Goal: Information Seeking & Learning: Learn about a topic

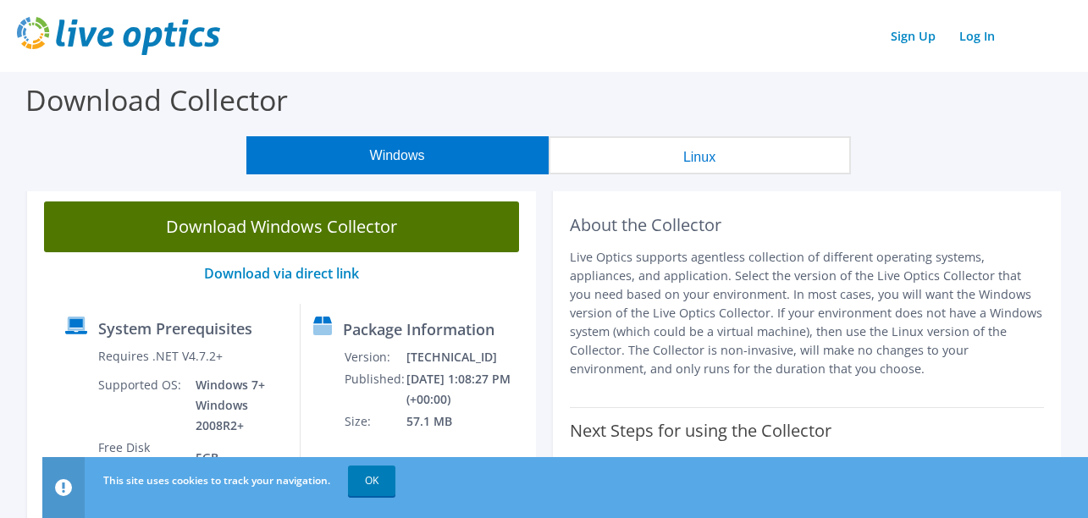
click at [331, 219] on link "Download Windows Collector" at bounding box center [281, 226] width 475 height 51
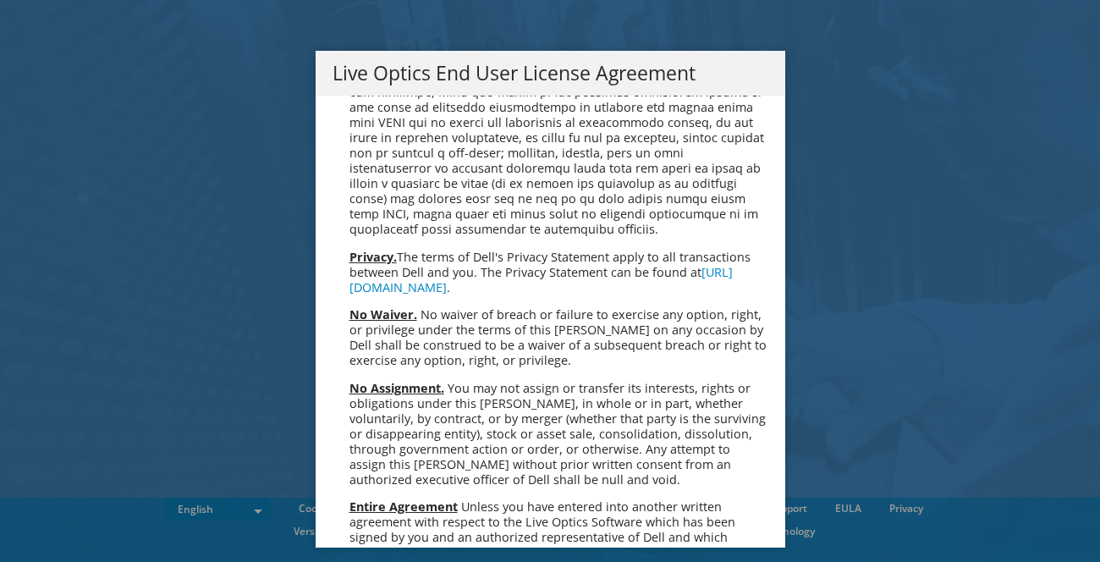
scroll to position [6400, 0]
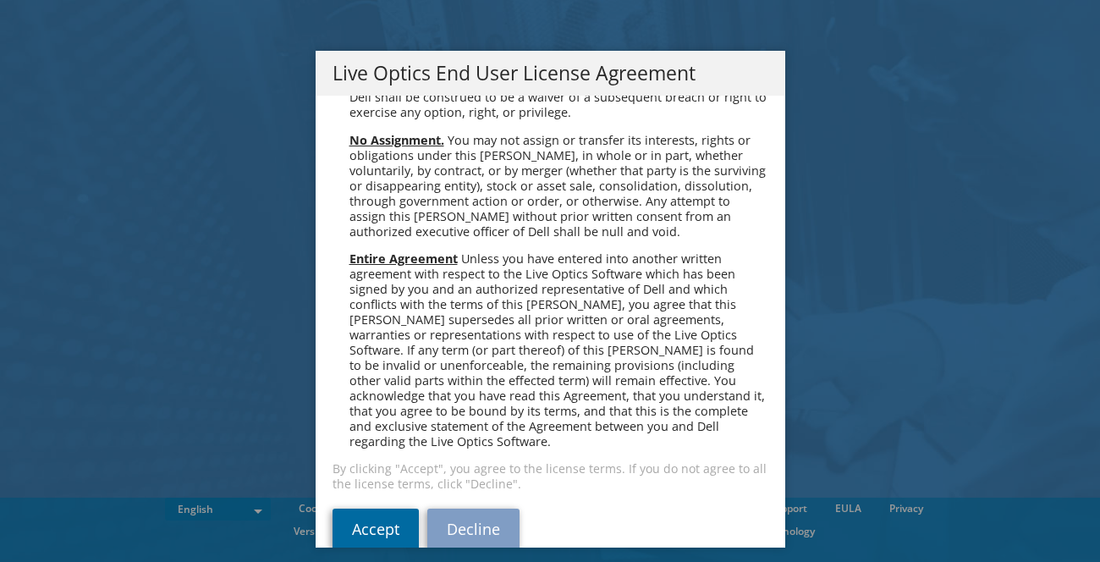
click at [395, 515] on link "Accept" at bounding box center [376, 529] width 86 height 41
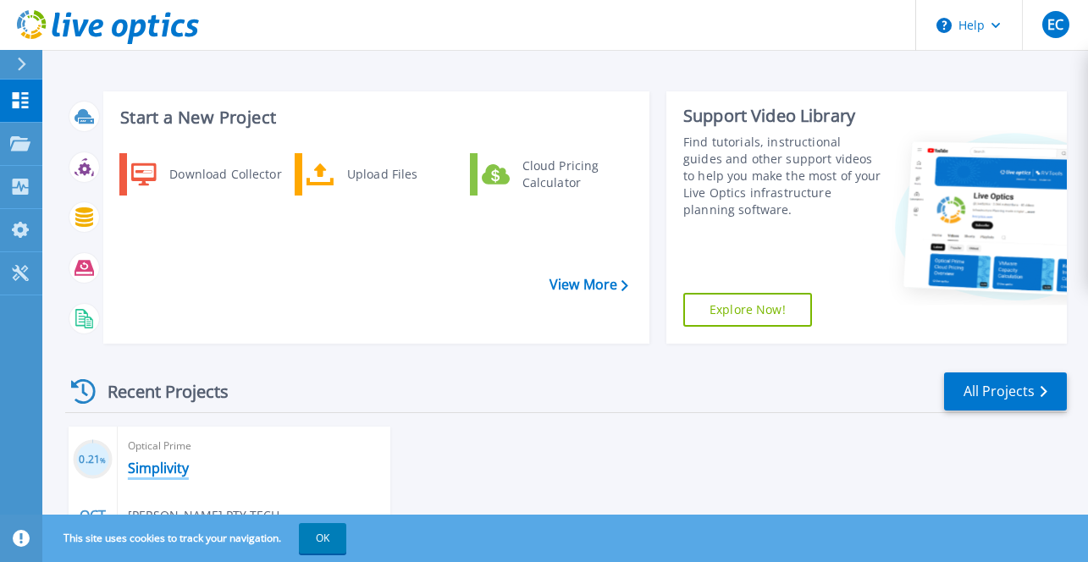
click at [179, 460] on link "Simplivity" at bounding box center [158, 468] width 61 height 17
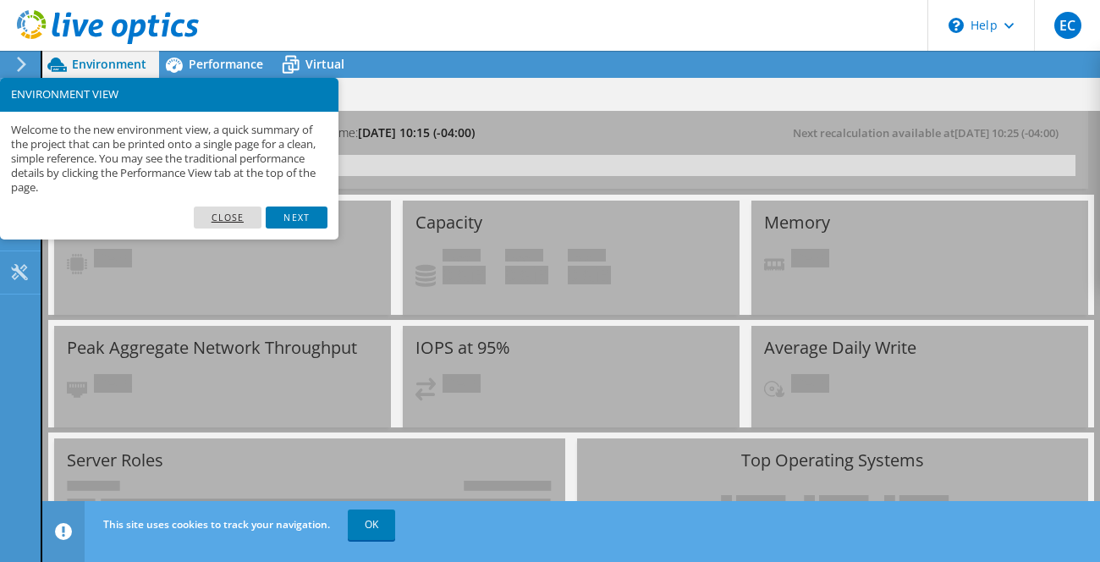
click at [223, 224] on link "Close" at bounding box center [228, 218] width 69 height 22
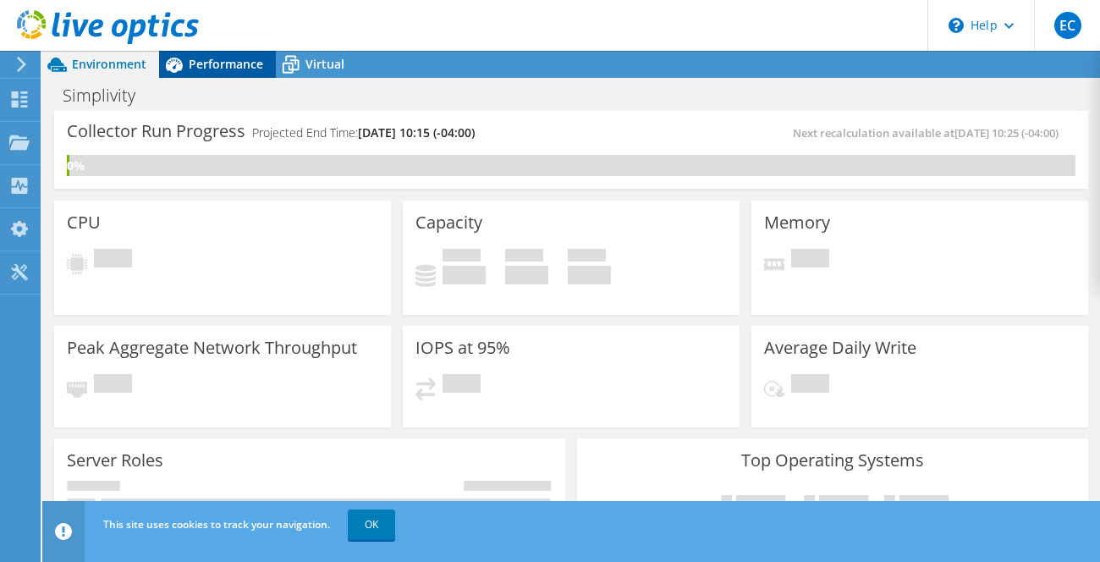
click at [190, 70] on span "Performance" at bounding box center [226, 64] width 74 height 16
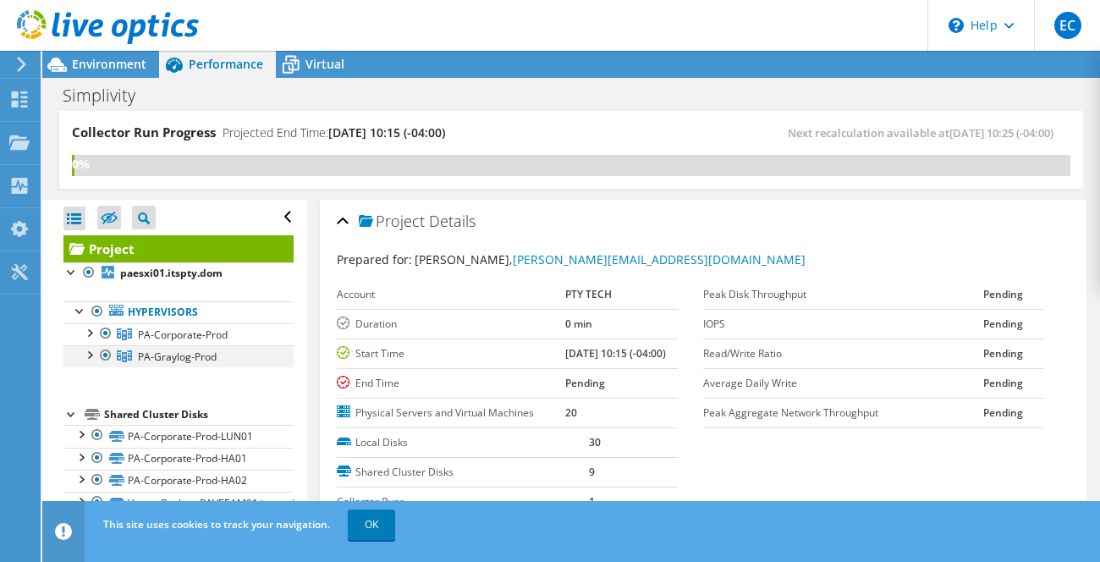
click at [86, 357] on div at bounding box center [88, 353] width 17 height 17
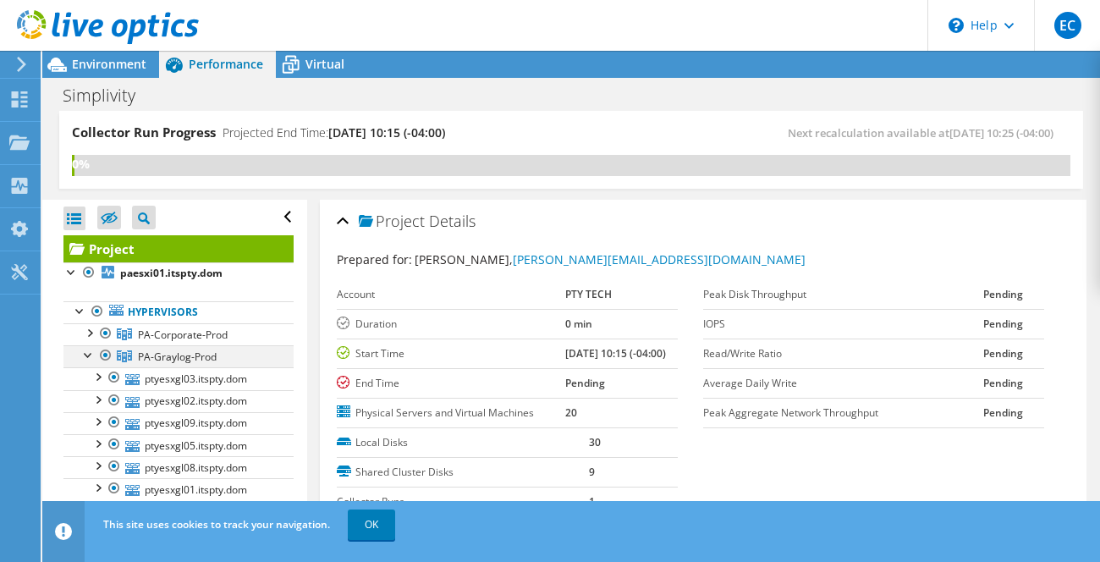
click at [86, 357] on div at bounding box center [88, 353] width 17 height 17
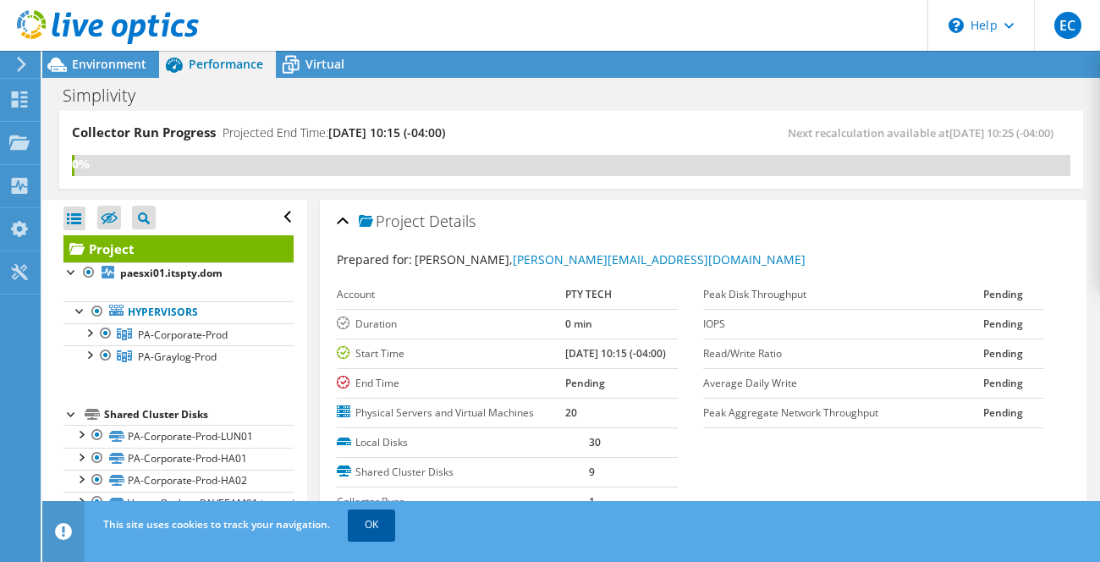
click at [367, 535] on link "OK" at bounding box center [371, 524] width 47 height 30
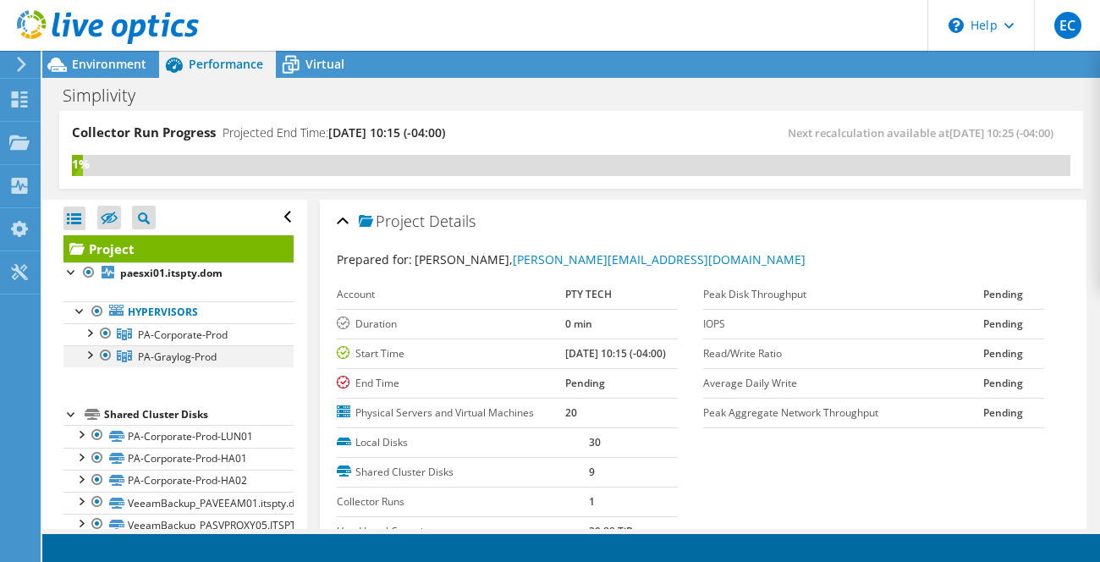
click at [100, 356] on div at bounding box center [105, 355] width 17 height 20
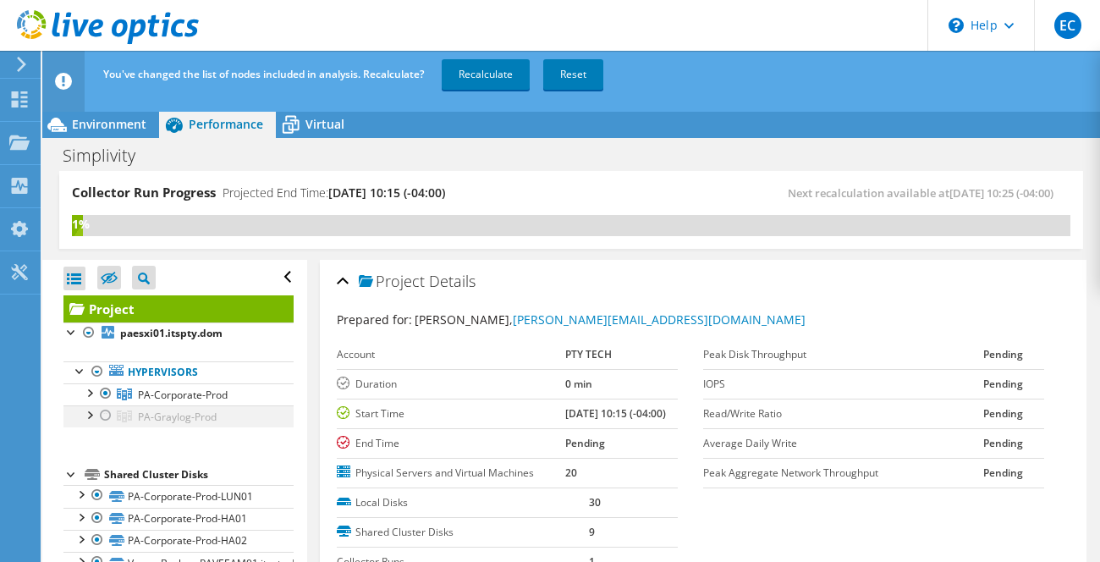
click at [106, 417] on div at bounding box center [105, 415] width 17 height 20
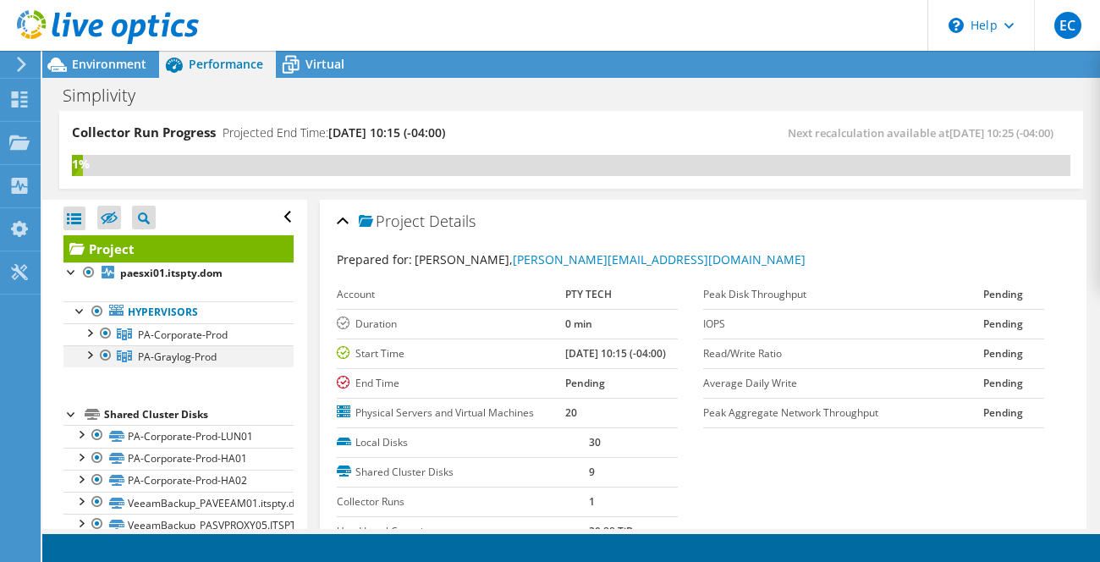
click at [103, 357] on div at bounding box center [105, 355] width 17 height 20
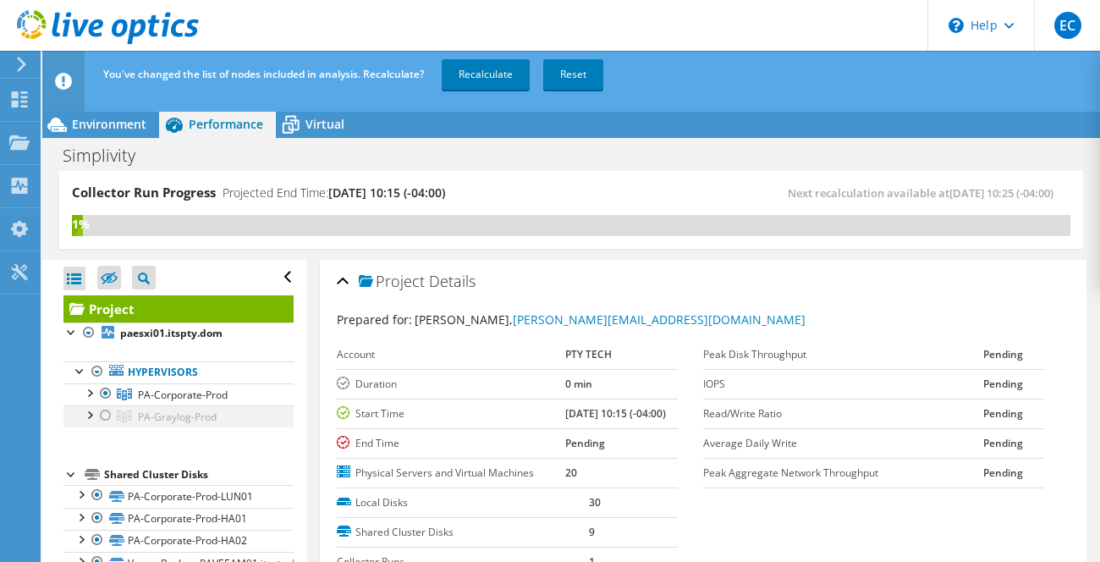
click at [107, 419] on div at bounding box center [105, 415] width 17 height 20
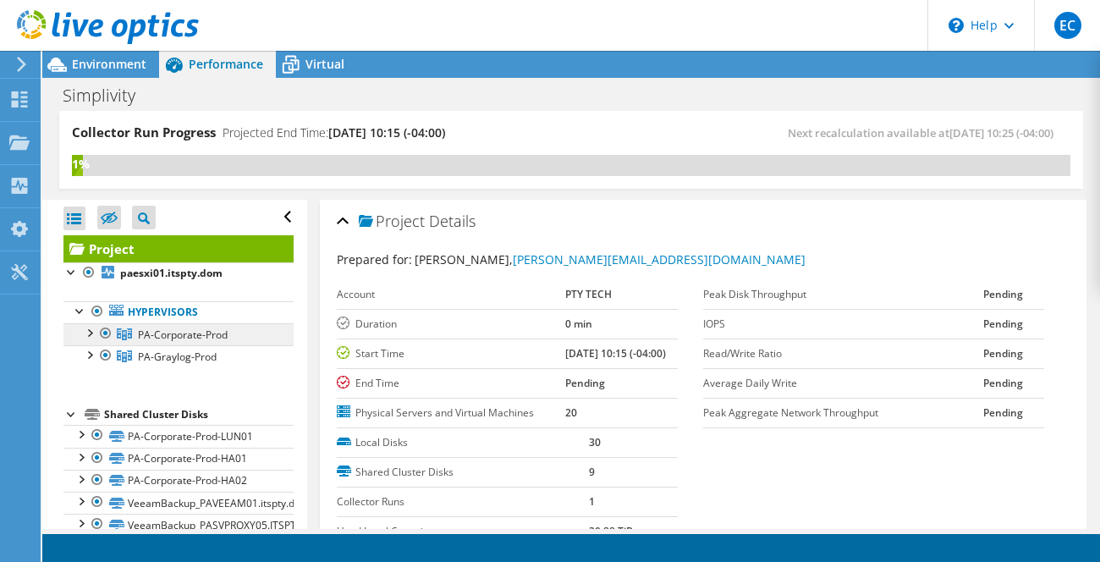
click at [168, 333] on span "PA-Corporate-Prod" at bounding box center [183, 335] width 90 height 14
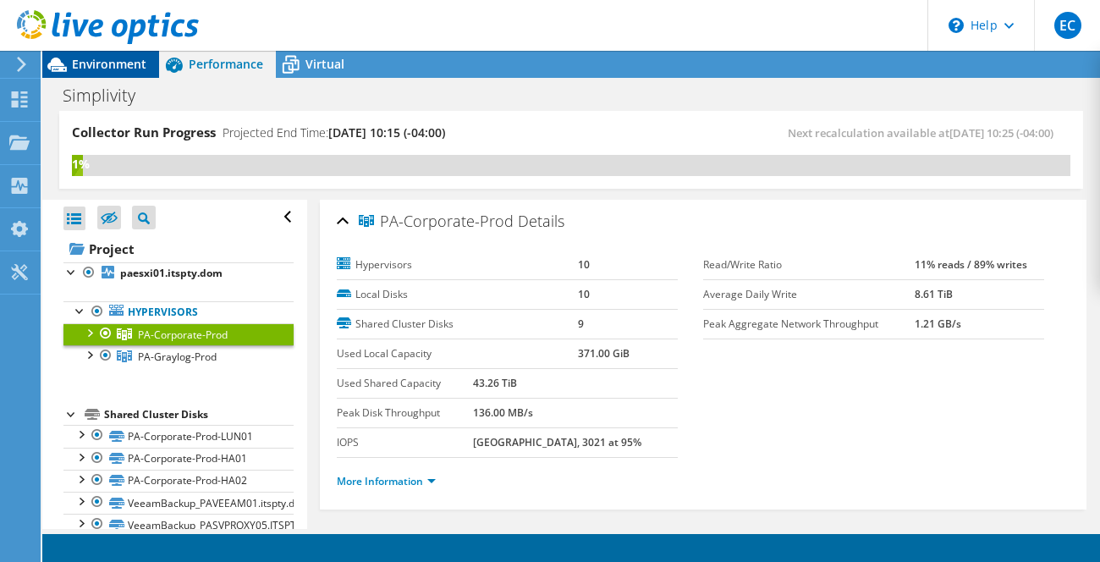
click at [113, 63] on span "Environment" at bounding box center [109, 64] width 74 height 16
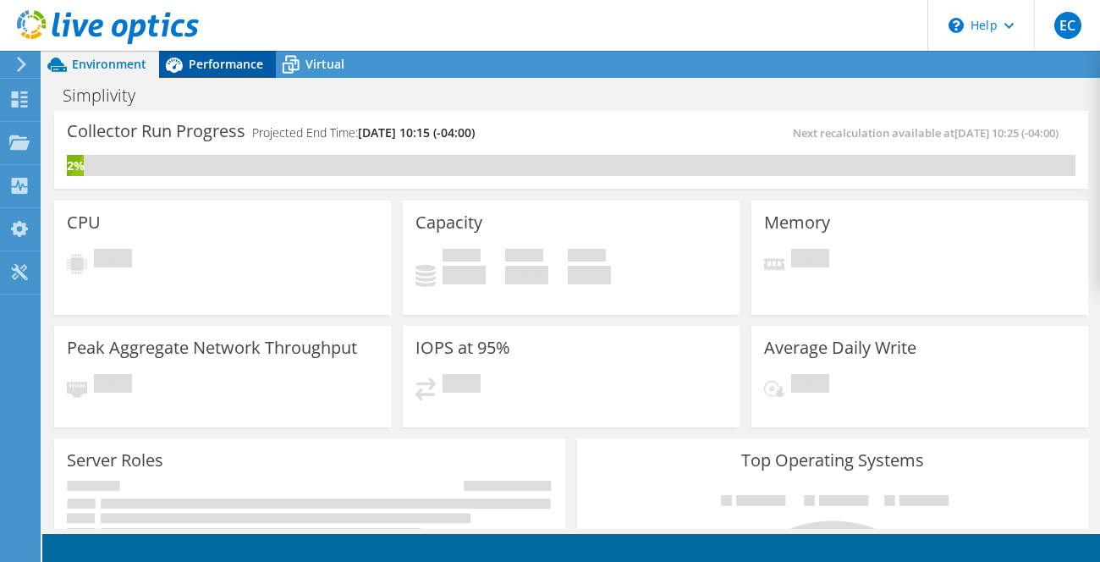
click at [227, 68] on span "Performance" at bounding box center [226, 64] width 74 height 16
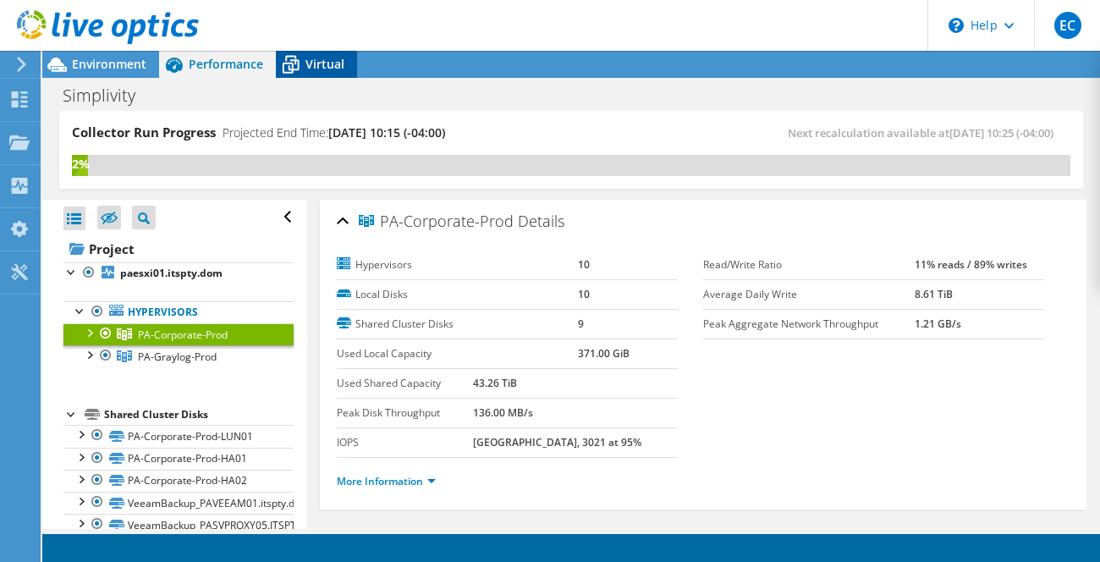
click at [310, 61] on span "Virtual" at bounding box center [325, 64] width 39 height 16
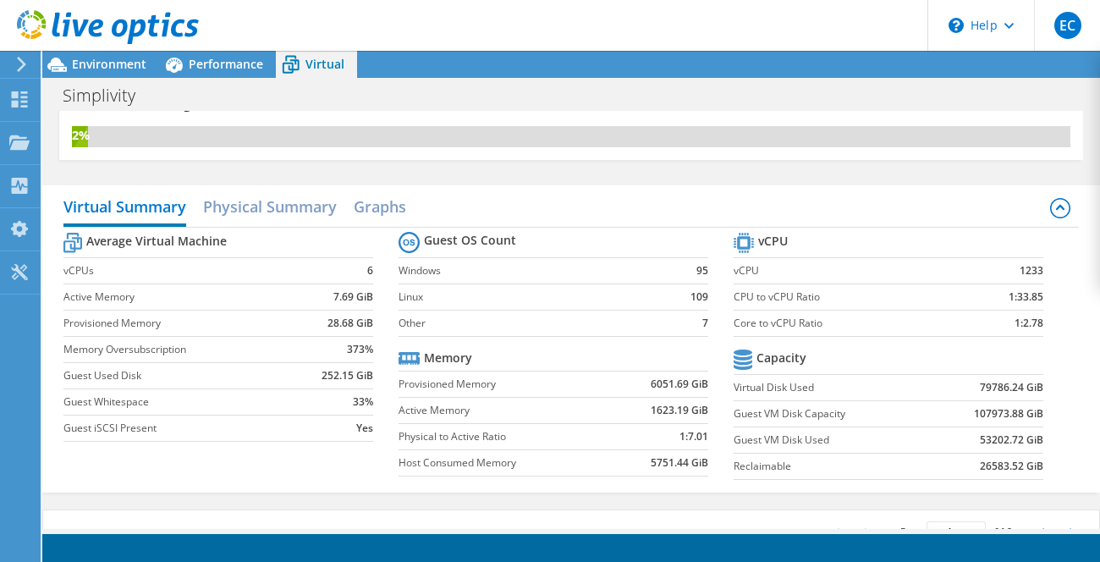
scroll to position [35, 0]
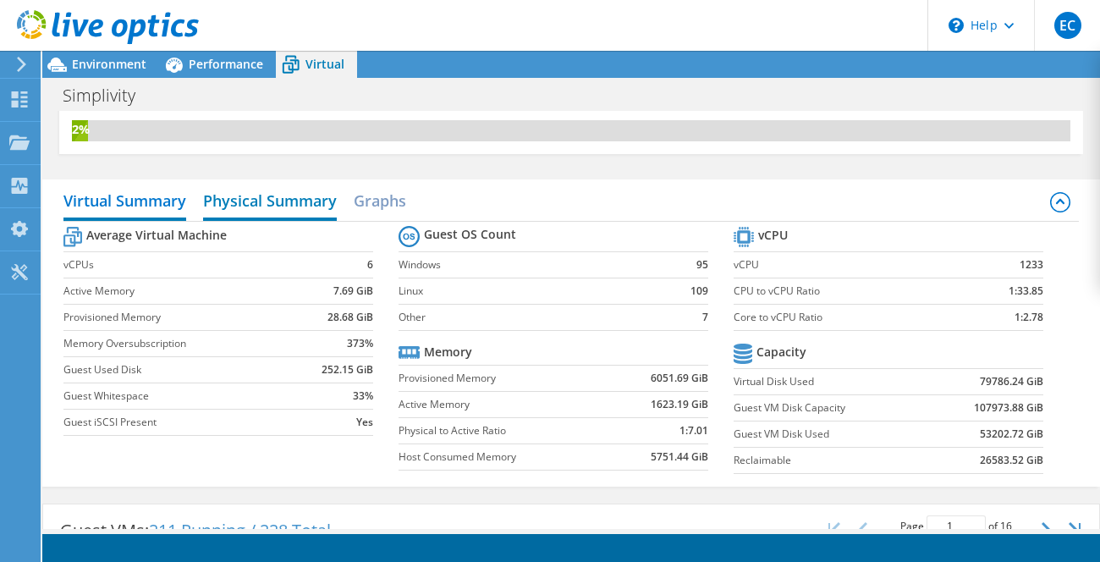
click at [299, 193] on h2 "Physical Summary" at bounding box center [270, 202] width 134 height 37
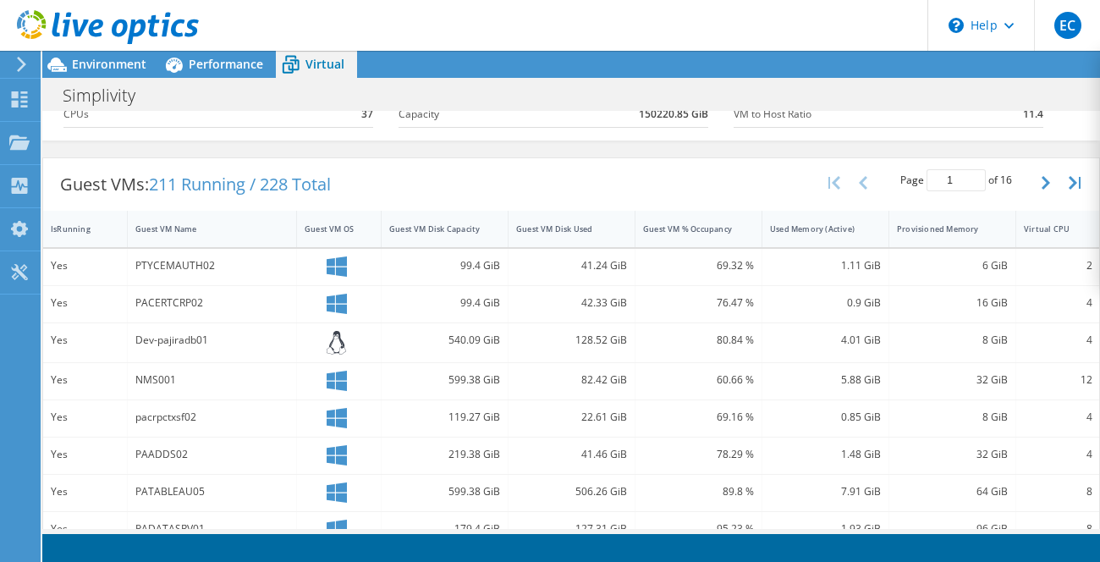
scroll to position [0, 0]
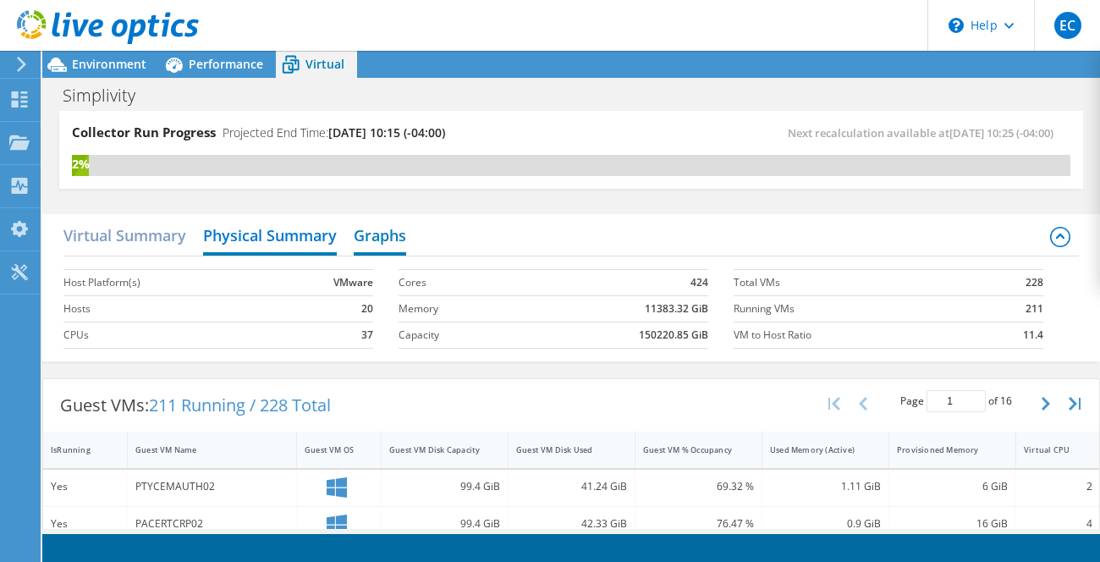
click at [369, 229] on h2 "Graphs" at bounding box center [380, 236] width 52 height 37
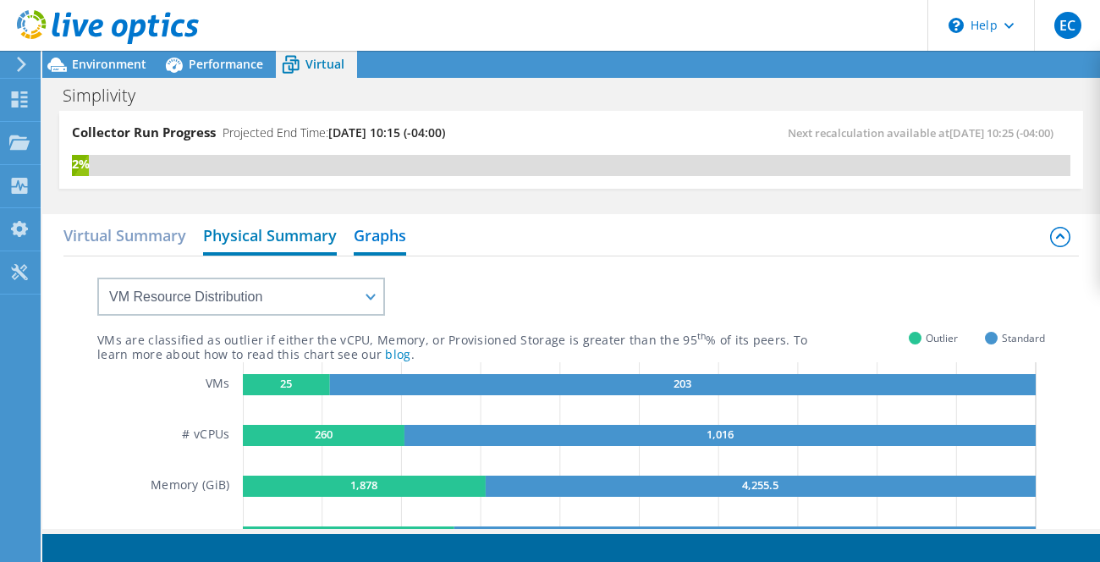
click at [302, 242] on h2 "Physical Summary" at bounding box center [270, 236] width 134 height 37
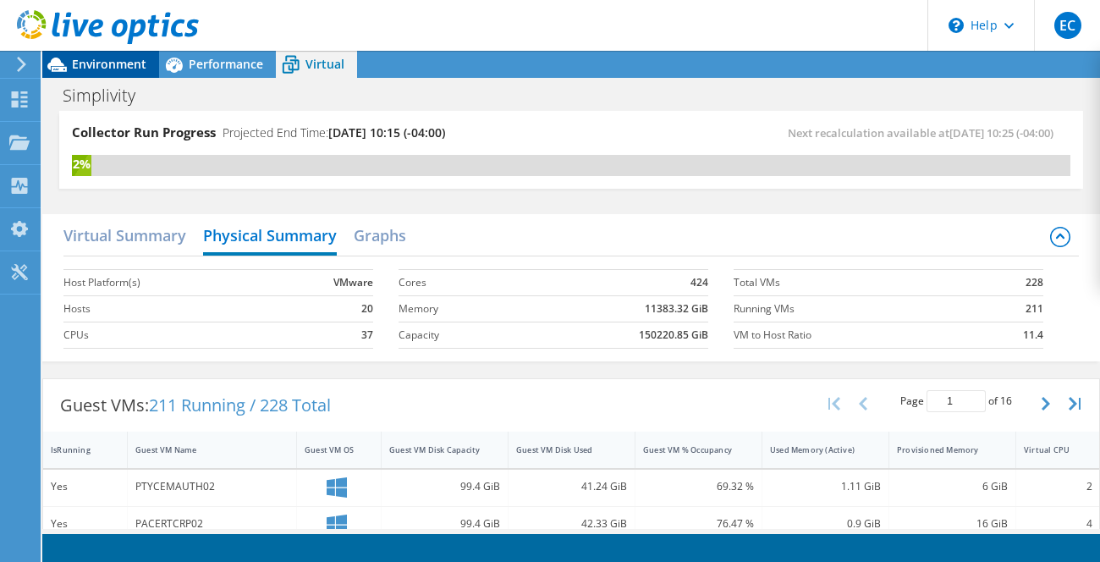
click at [112, 73] on div "Environment" at bounding box center [100, 64] width 117 height 27
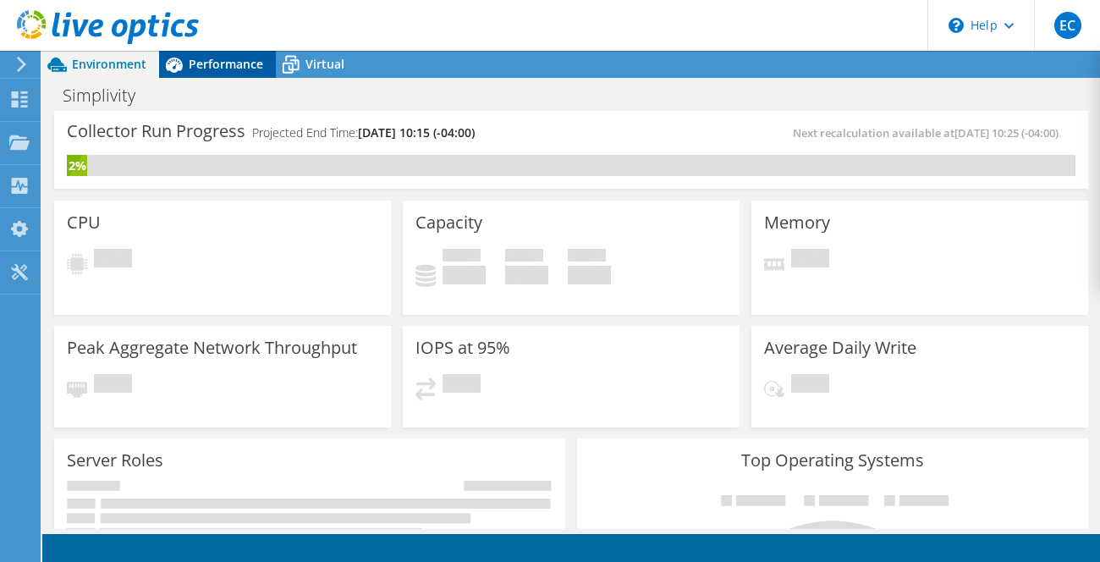
click at [217, 72] on div "Performance" at bounding box center [217, 64] width 117 height 27
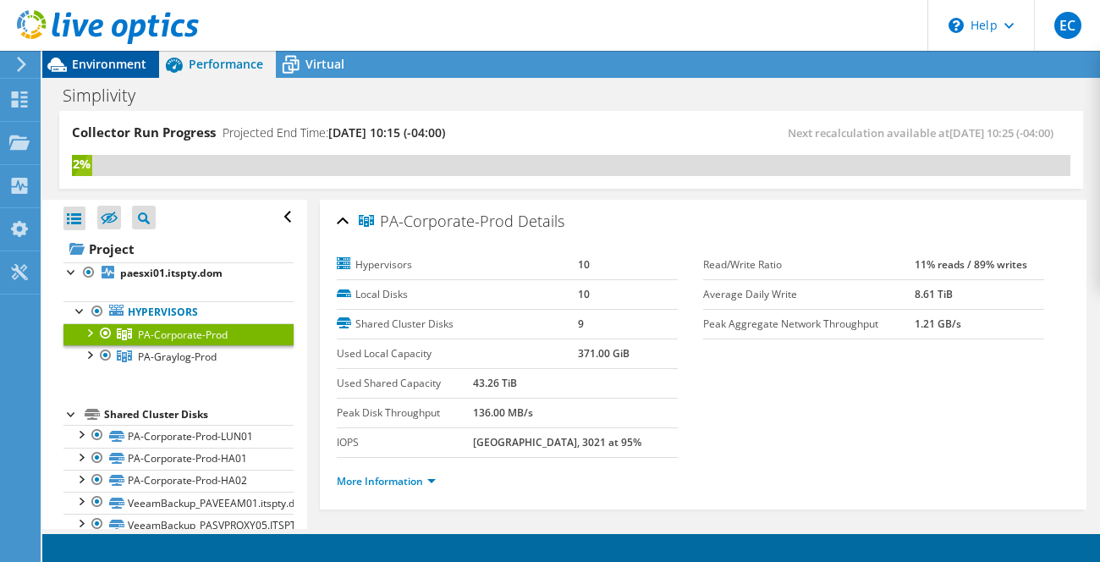
click at [124, 71] on span "Environment" at bounding box center [109, 64] width 74 height 16
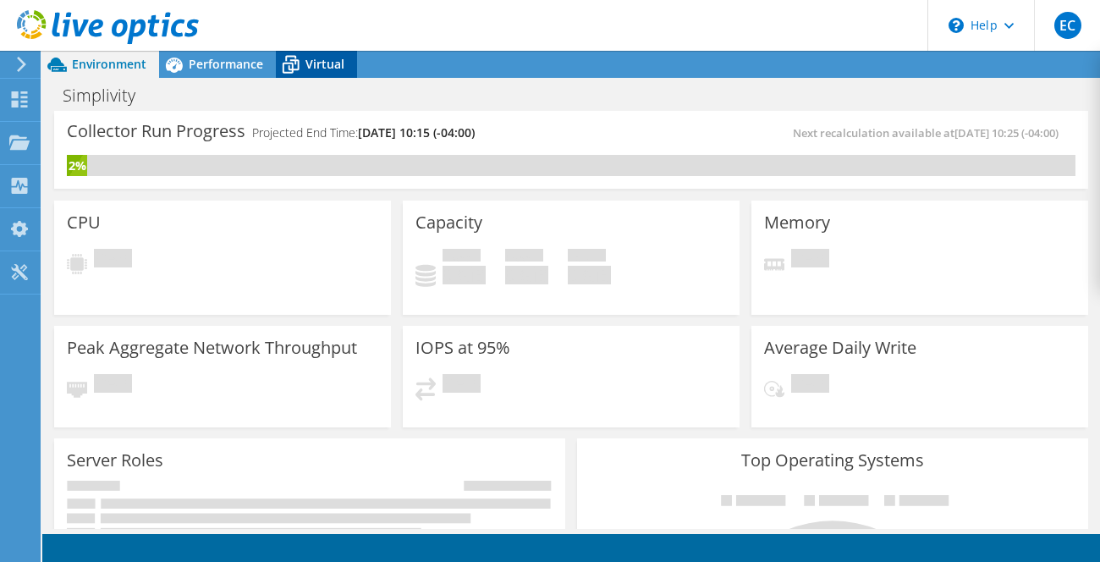
click at [331, 60] on span "Virtual" at bounding box center [325, 64] width 39 height 16
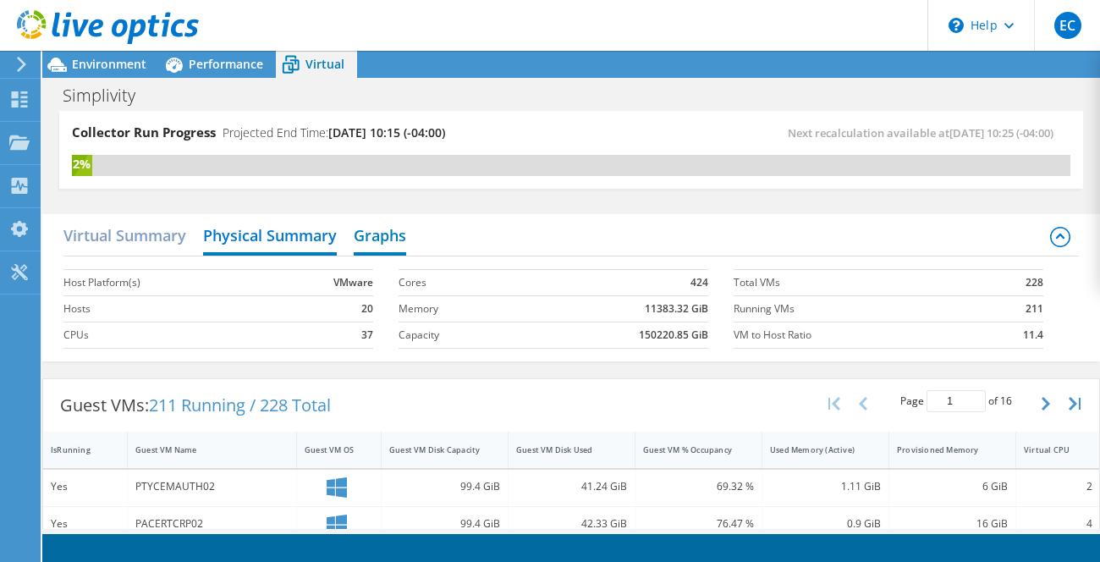
click at [399, 236] on h2 "Graphs" at bounding box center [380, 236] width 52 height 37
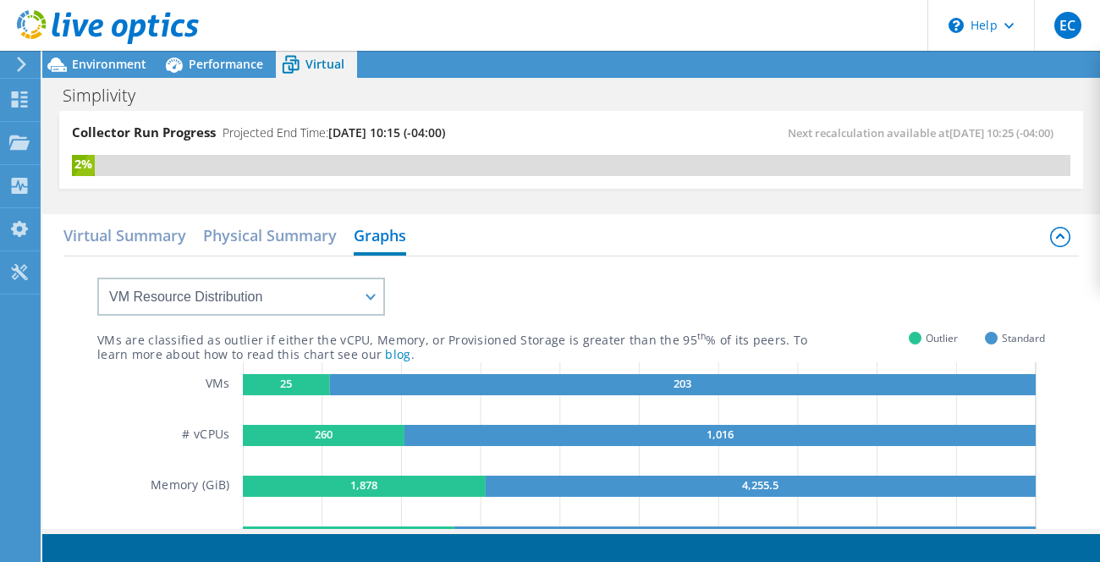
click at [71, 300] on div "VM Resource Distribution Provisioning Contrast Over Provisioning" at bounding box center [224, 285] width 322 height 59
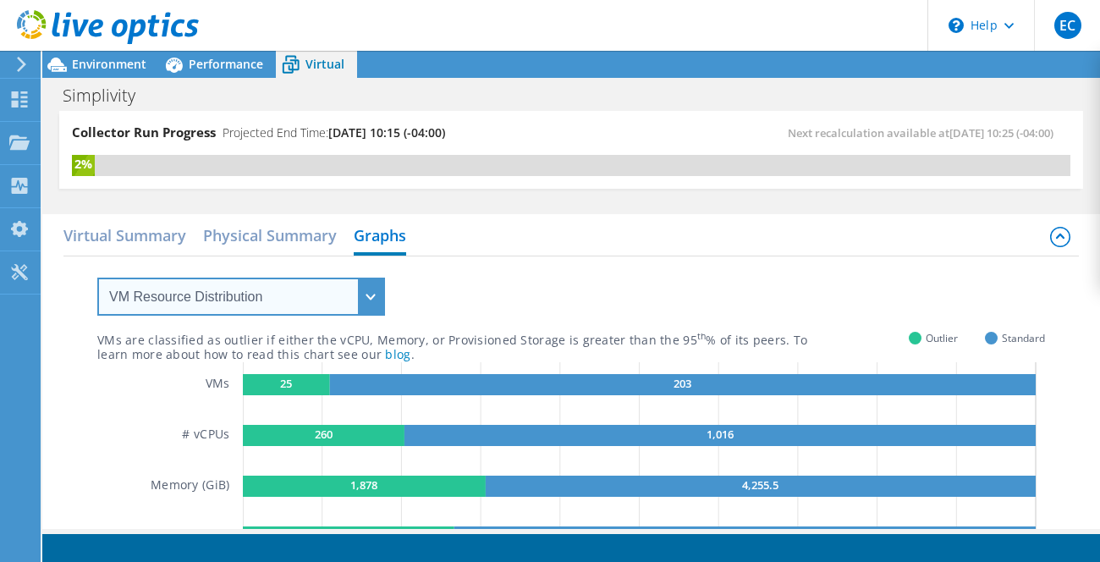
click at [253, 306] on select "VM Resource Distribution Provisioning Contrast Over Provisioning" at bounding box center [241, 297] width 288 height 38
click at [97, 278] on select "VM Resource Distribution Provisioning Contrast Over Provisioning" at bounding box center [241, 297] width 288 height 38
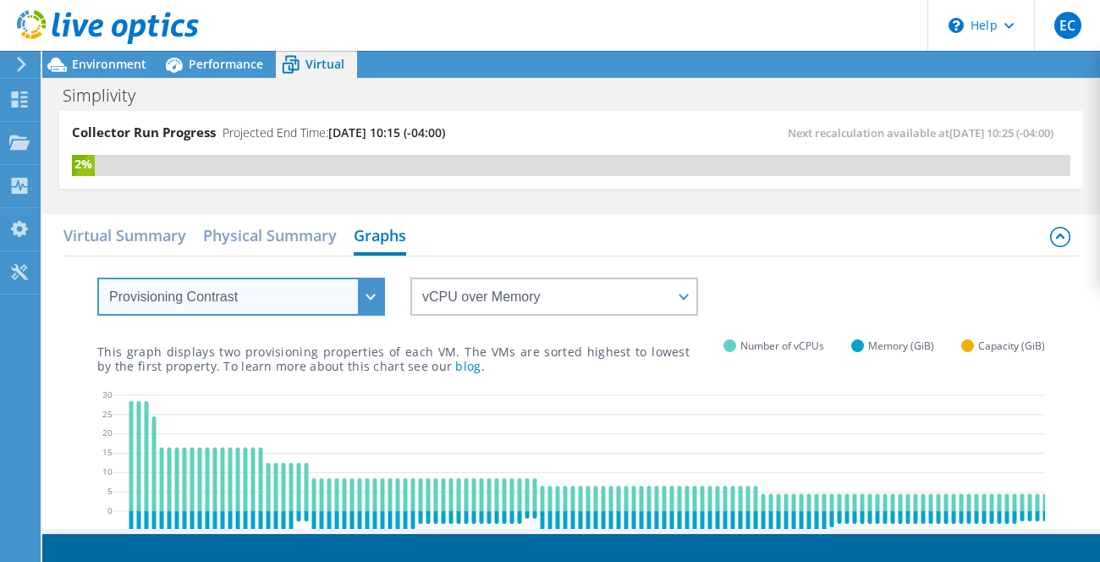
click at [379, 302] on select "VM Resource Distribution Provisioning Contrast Over Provisioning" at bounding box center [241, 297] width 288 height 38
select select "Over Provisioning"
click at [97, 278] on select "VM Resource Distribution Provisioning Contrast Over Provisioning" at bounding box center [241, 297] width 288 height 38
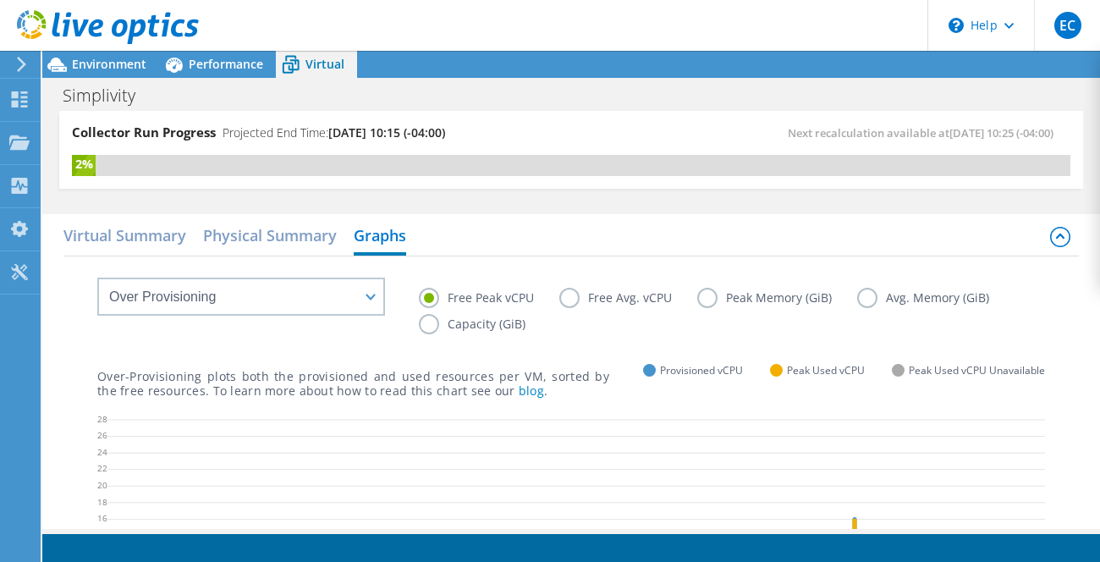
click at [505, 332] on label "Capacity (GiB)" at bounding box center [485, 324] width 132 height 20
click at [0, 0] on input "Capacity (GiB)" at bounding box center [0, 0] width 0 height 0
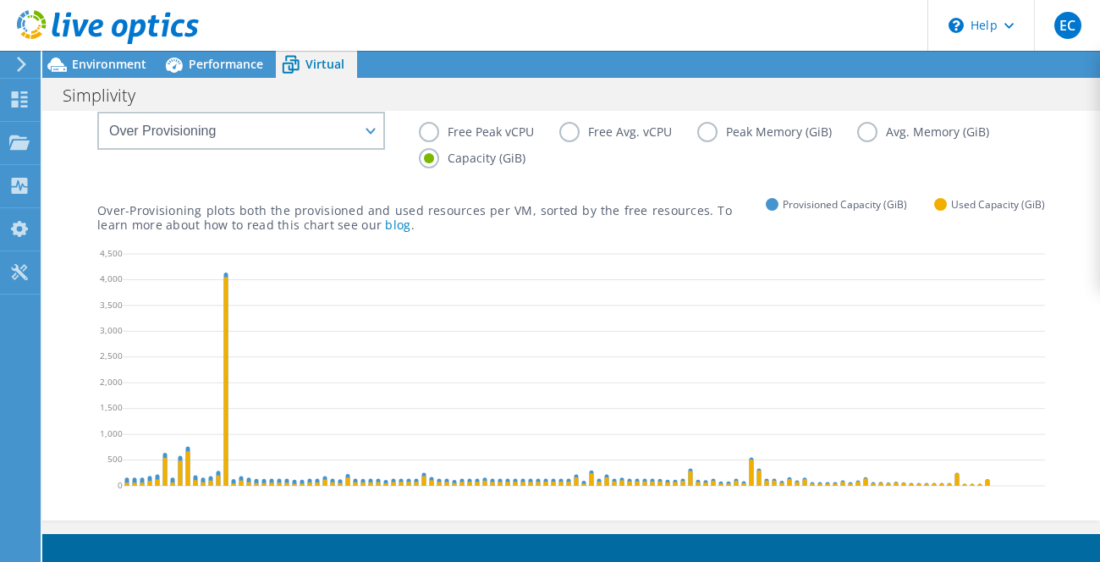
scroll to position [175, 0]
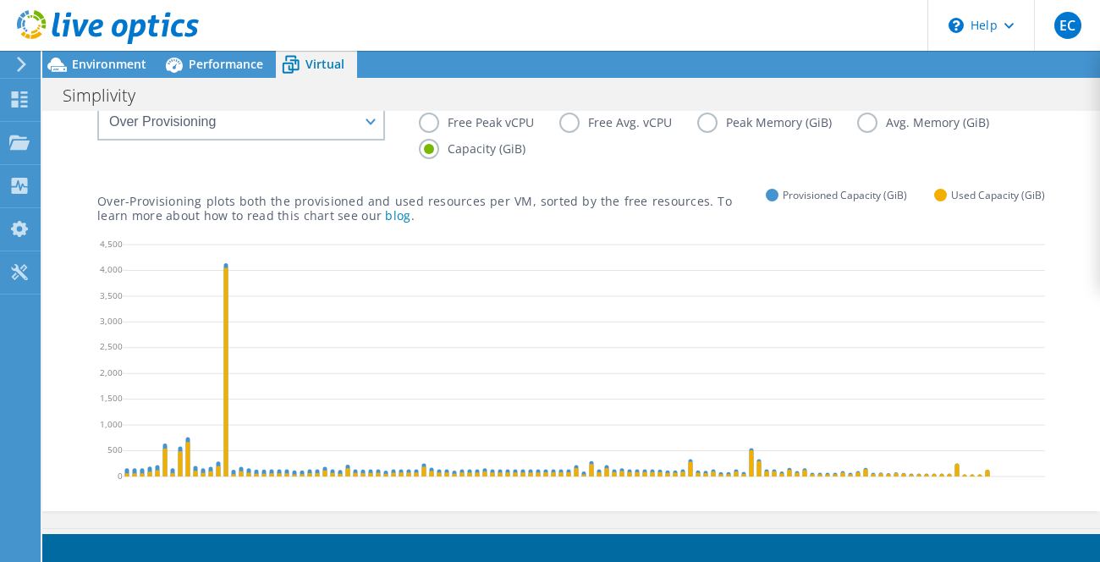
click at [721, 129] on label "Peak Memory (GiB)" at bounding box center [777, 123] width 160 height 20
click at [0, 0] on input "Peak Memory (GiB)" at bounding box center [0, 0] width 0 height 0
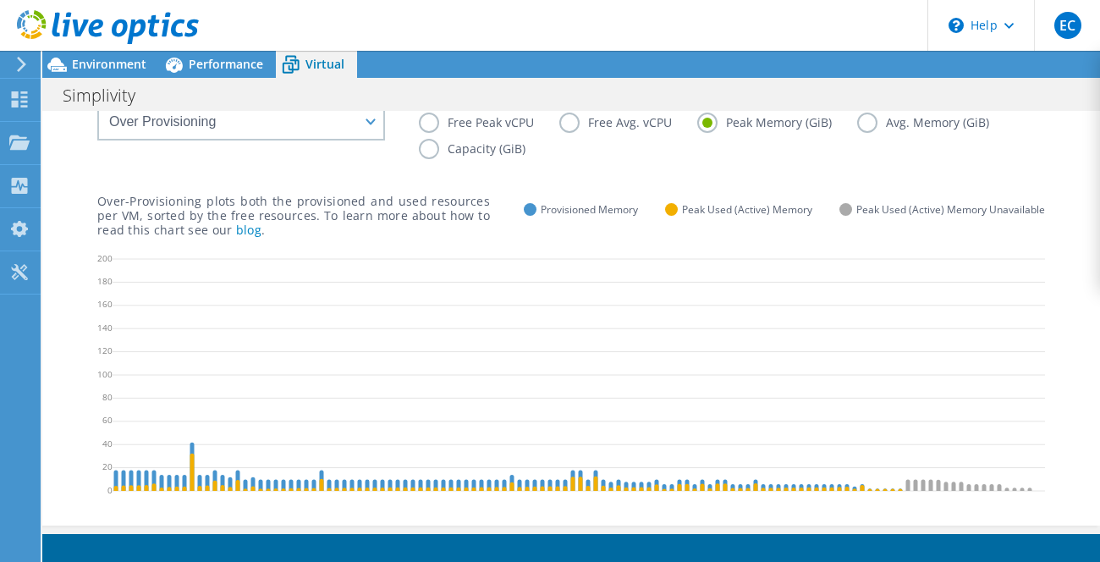
click at [664, 123] on label "Free Avg. vCPU" at bounding box center [628, 123] width 138 height 20
click at [0, 0] on input "Free Avg. vCPU" at bounding box center [0, 0] width 0 height 0
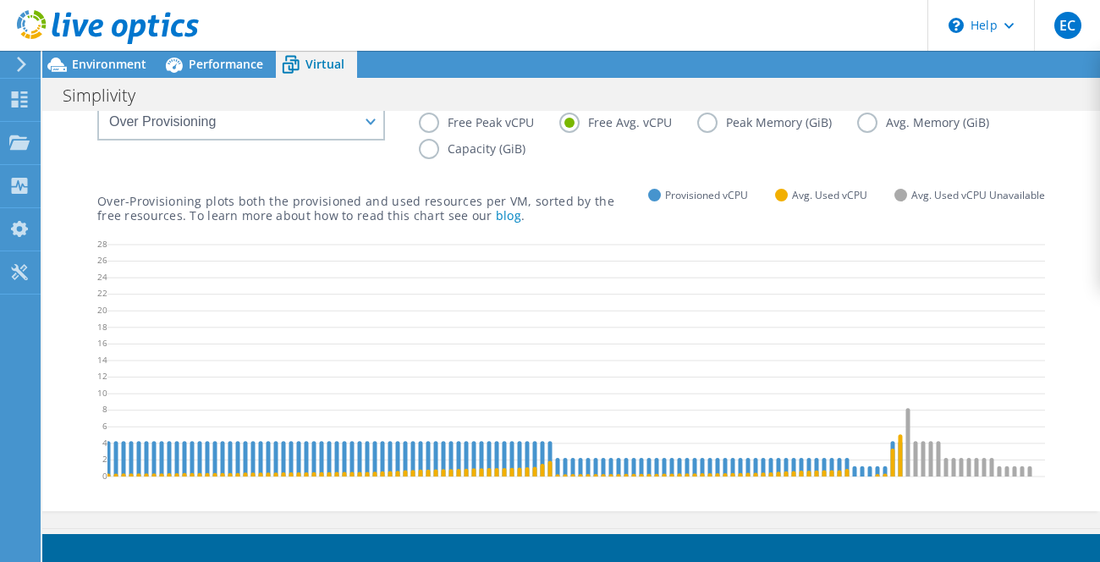
click at [869, 122] on label "Avg. Memory (GiB)" at bounding box center [935, 123] width 157 height 20
click at [0, 0] on input "Avg. Memory (GiB)" at bounding box center [0, 0] width 0 height 0
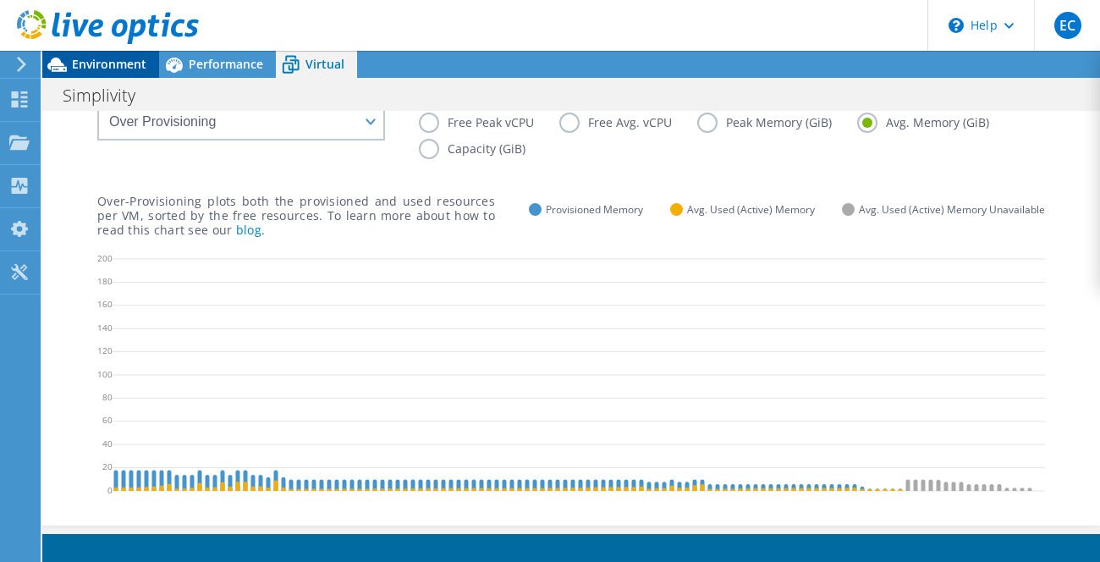
click at [113, 62] on span "Environment" at bounding box center [109, 64] width 74 height 16
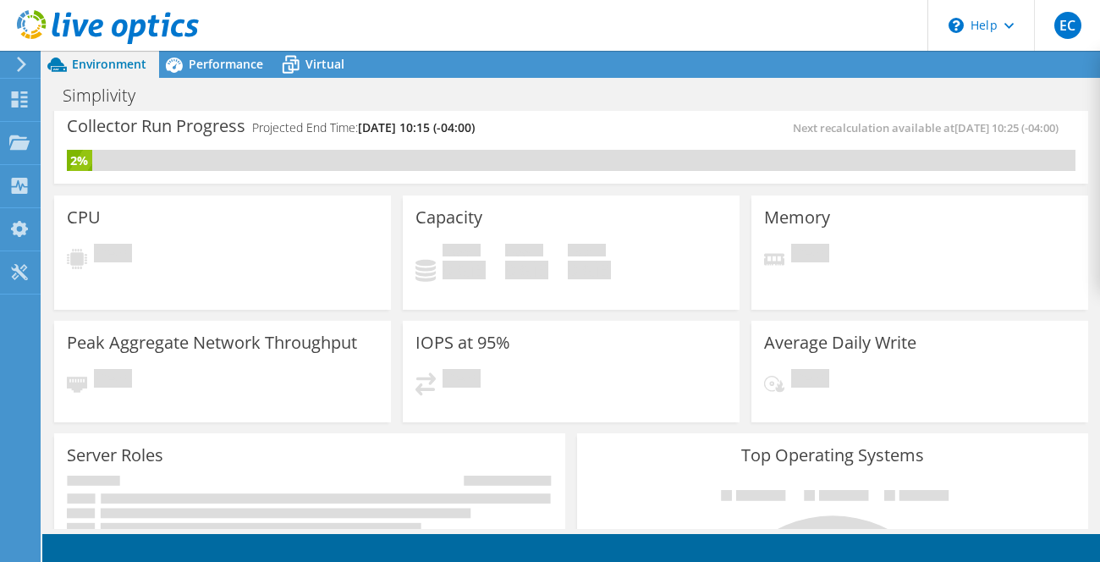
scroll to position [0, 0]
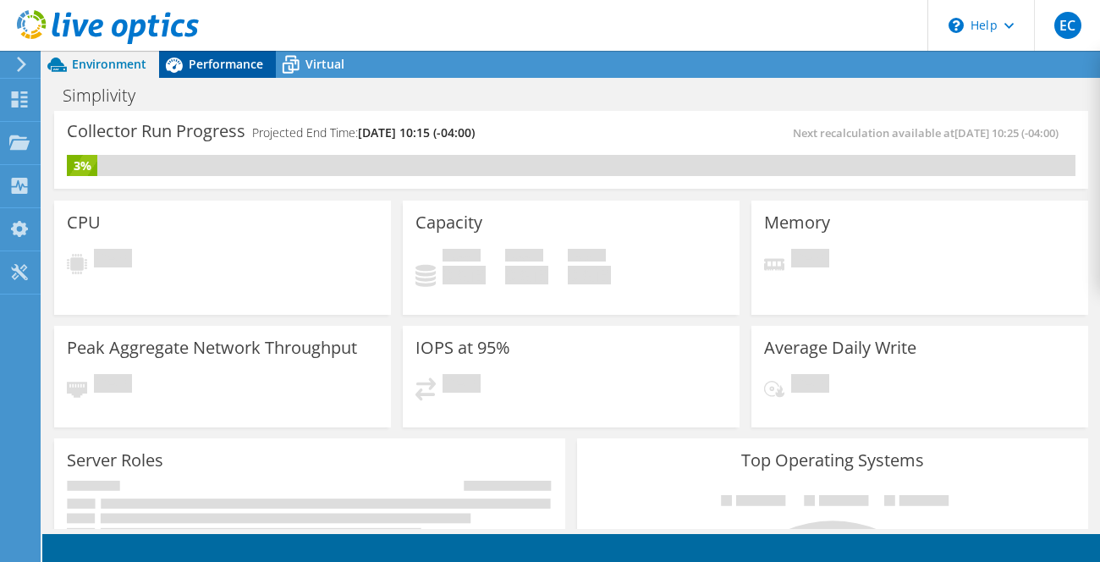
click at [232, 63] on span "Performance" at bounding box center [226, 64] width 74 height 16
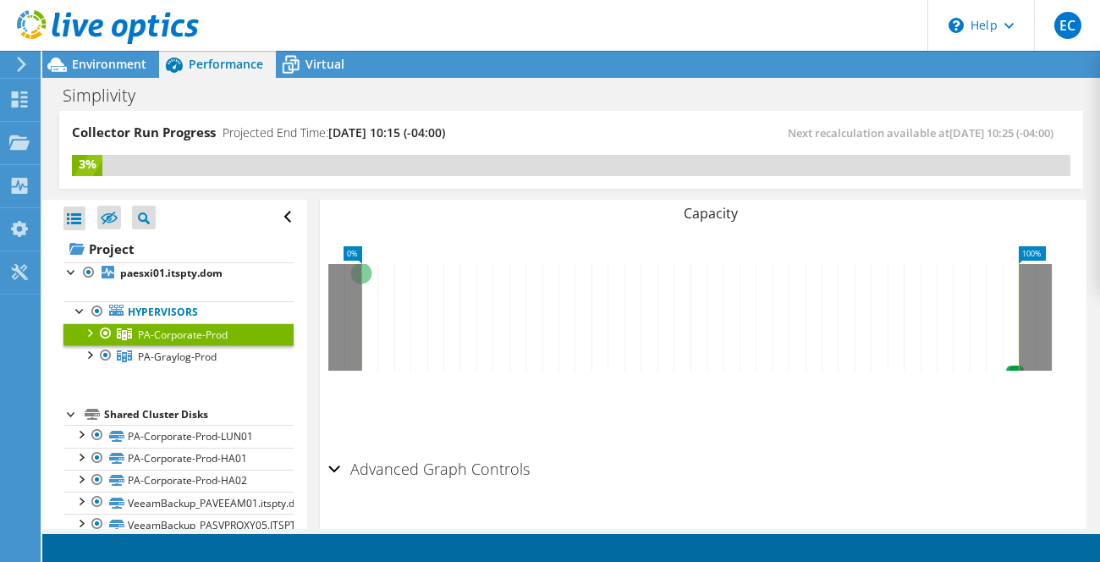
scroll to position [757, 0]
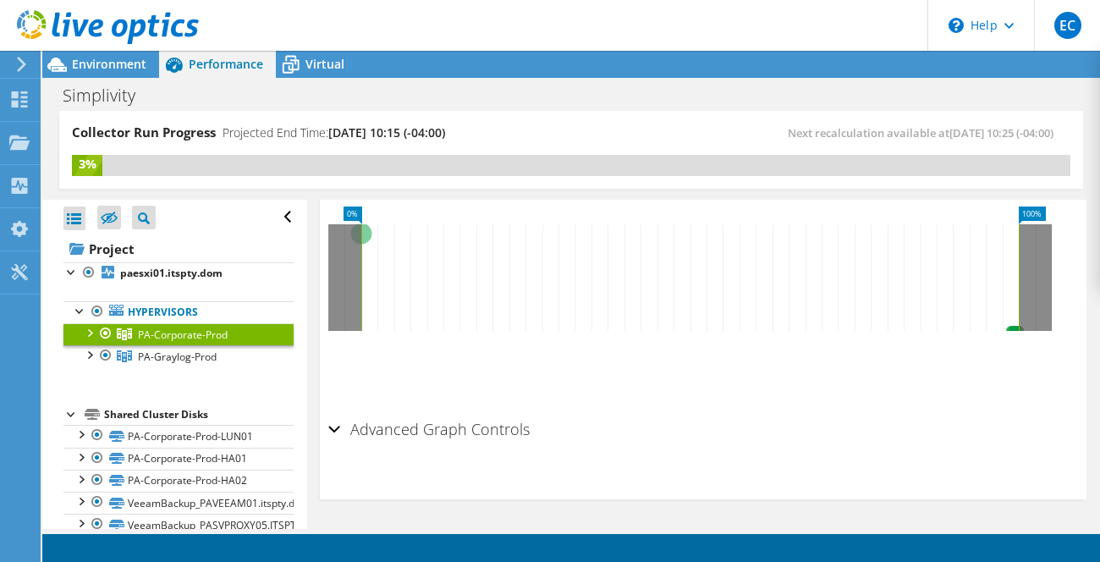
click at [343, 432] on h2 "Advanced Graph Controls" at bounding box center [428, 429] width 201 height 34
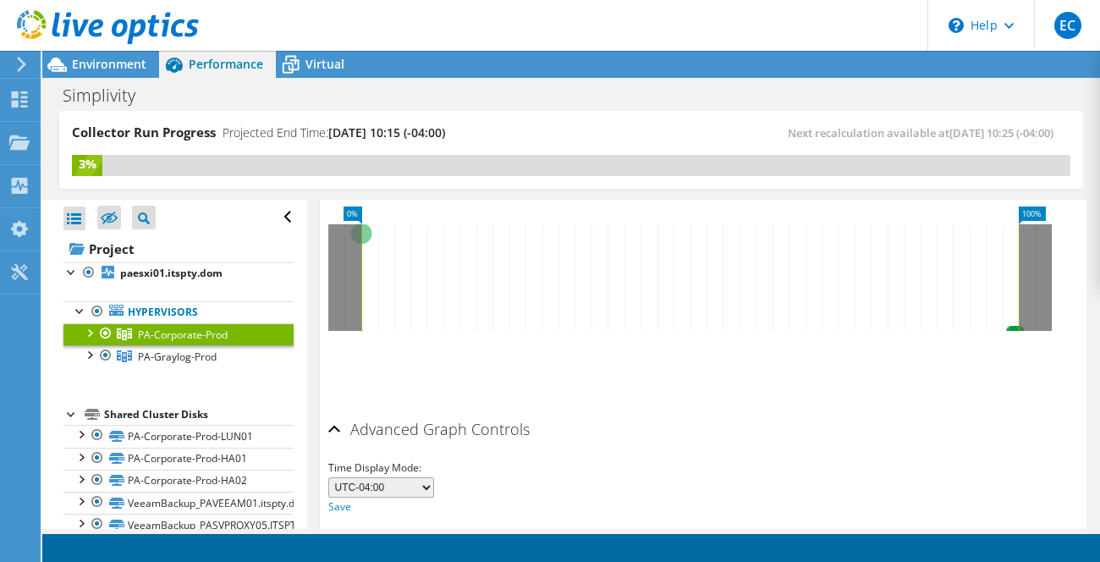
scroll to position [824, 0]
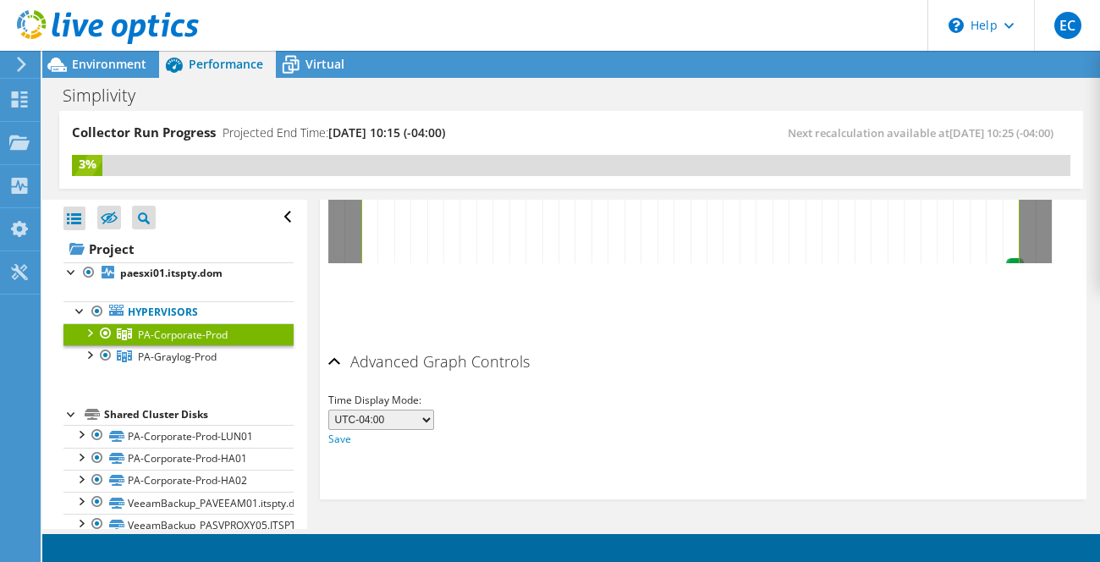
click at [427, 421] on select "UTC-12:00 UTC-11:00 UTC-10:00 UTC-09:30 UTC-09:00 UTC-08:00 UTC-07:00 UTC-06:00…" at bounding box center [381, 420] width 106 height 20
select select "-300"
click at [328, 410] on select "UTC-12:00 UTC-11:00 UTC-10:00 UTC-09:30 UTC-09:00 UTC-08:00 UTC-07:00 UTC-06:00…" at bounding box center [381, 420] width 106 height 20
click at [344, 440] on link "Save" at bounding box center [339, 439] width 23 height 14
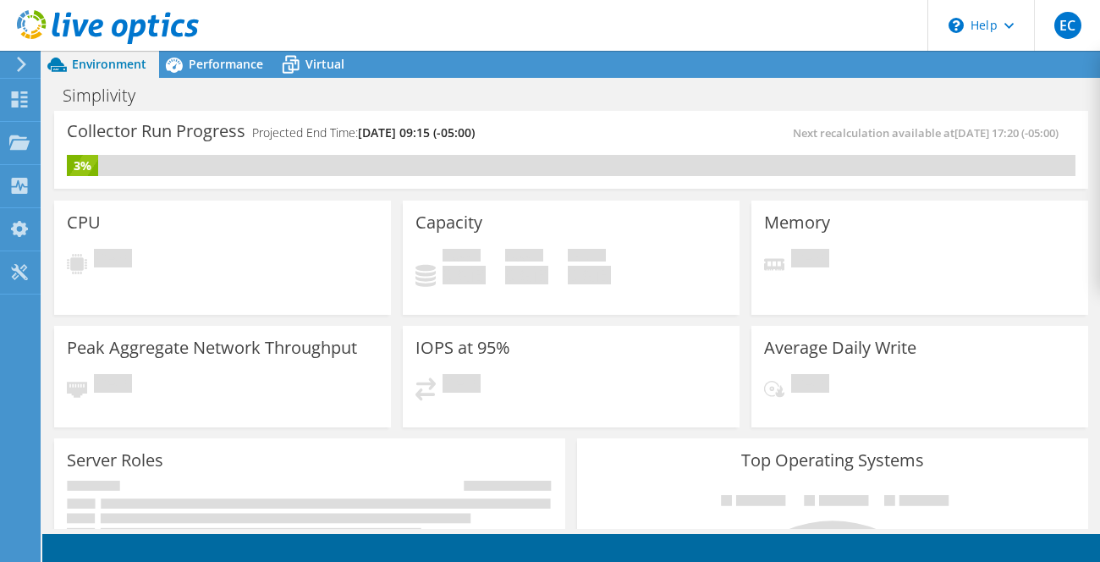
click at [200, 83] on div "Simplivity Print" at bounding box center [571, 95] width 1058 height 31
click at [203, 70] on span "Performance" at bounding box center [226, 64] width 74 height 16
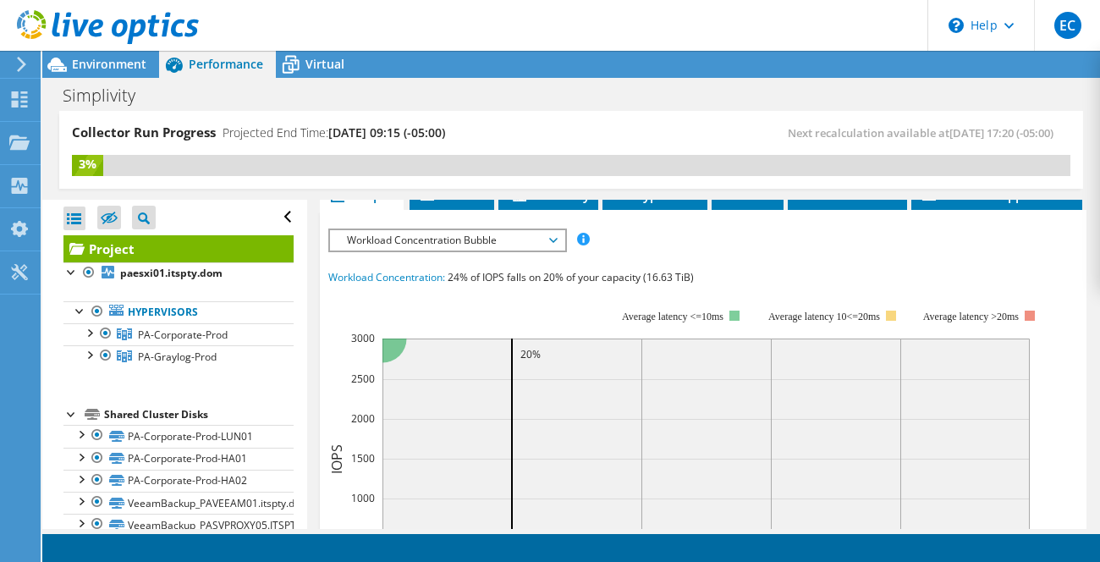
scroll to position [454, 0]
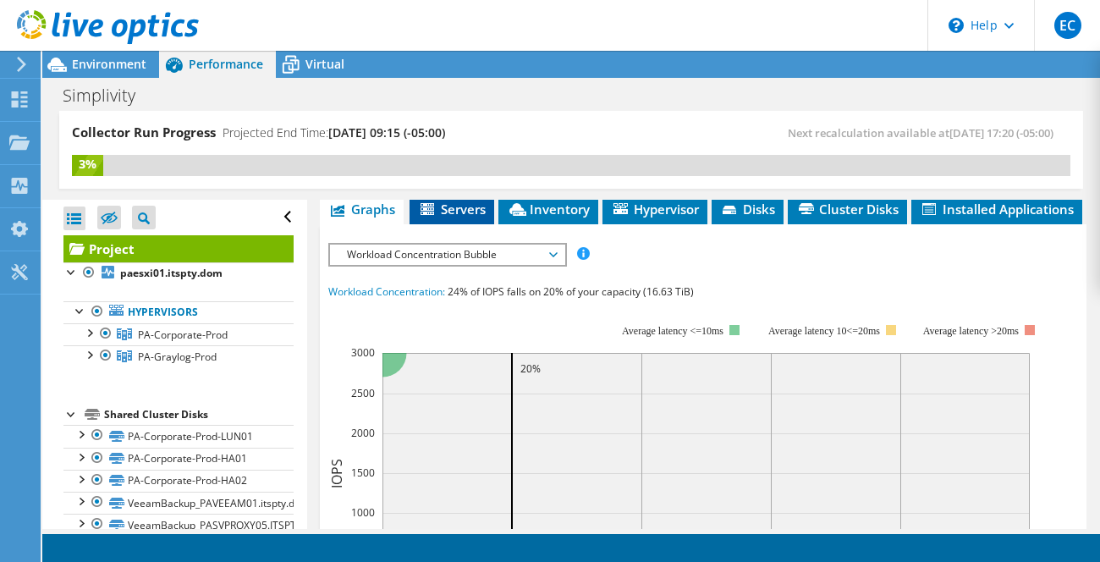
click at [438, 209] on span "Servers" at bounding box center [452, 209] width 68 height 17
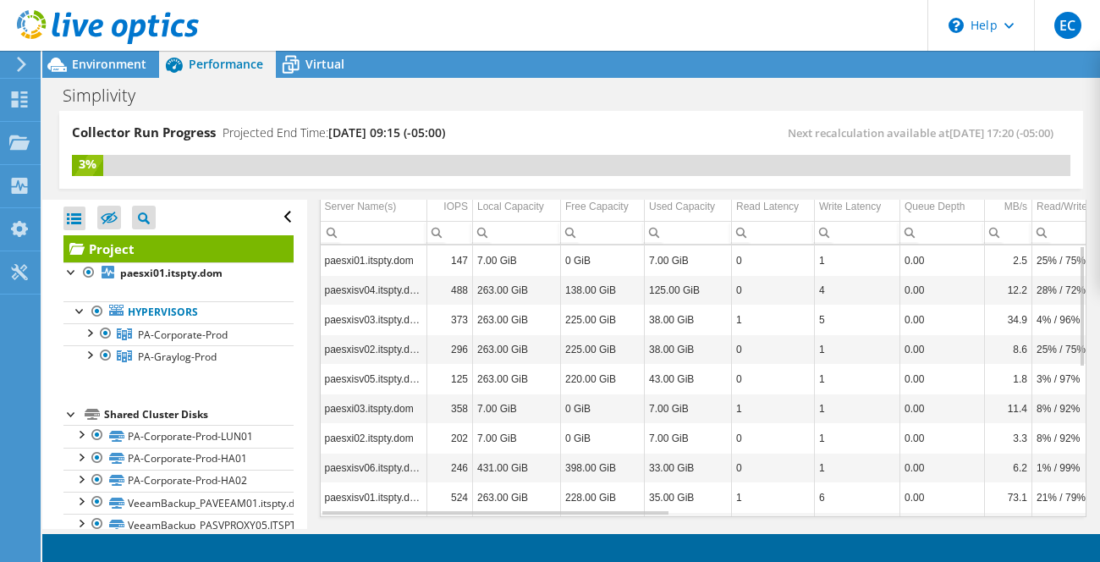
scroll to position [507, 0]
